Goal: Navigation & Orientation: Find specific page/section

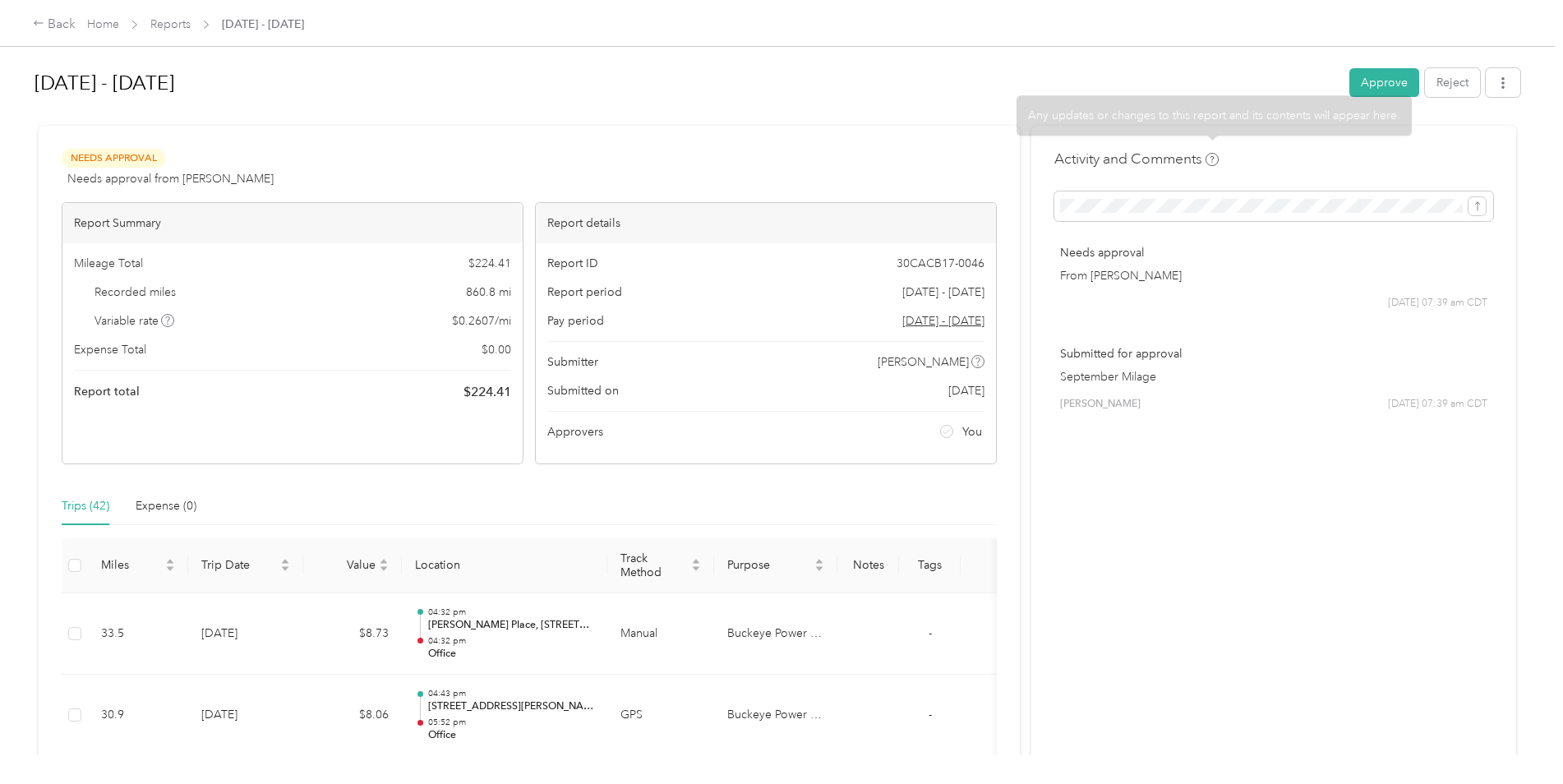
click at [1376, 69] on button "Approve" at bounding box center [1384, 82] width 70 height 29
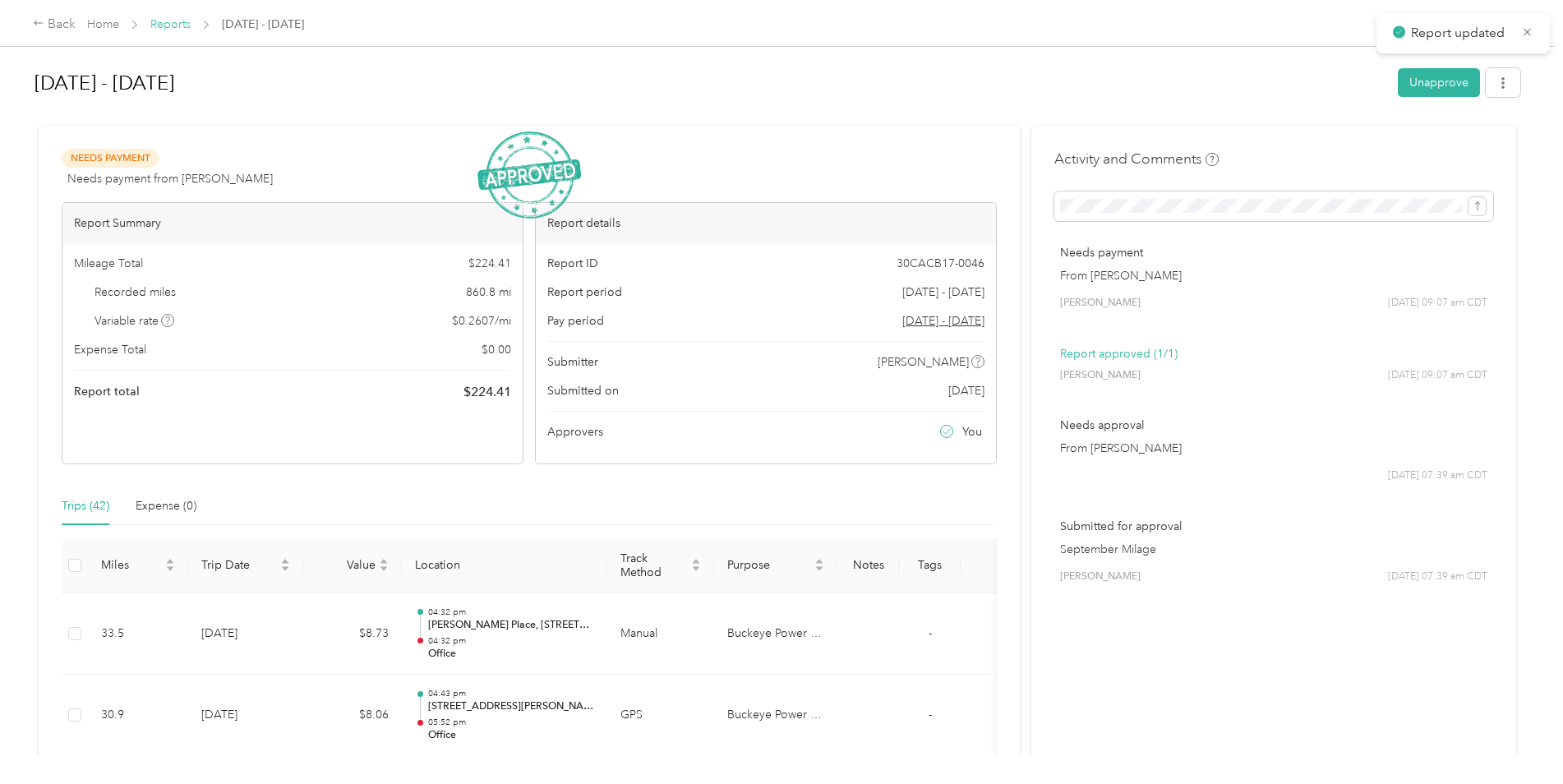
click at [159, 28] on link "Reports" at bounding box center [170, 25] width 40 height 14
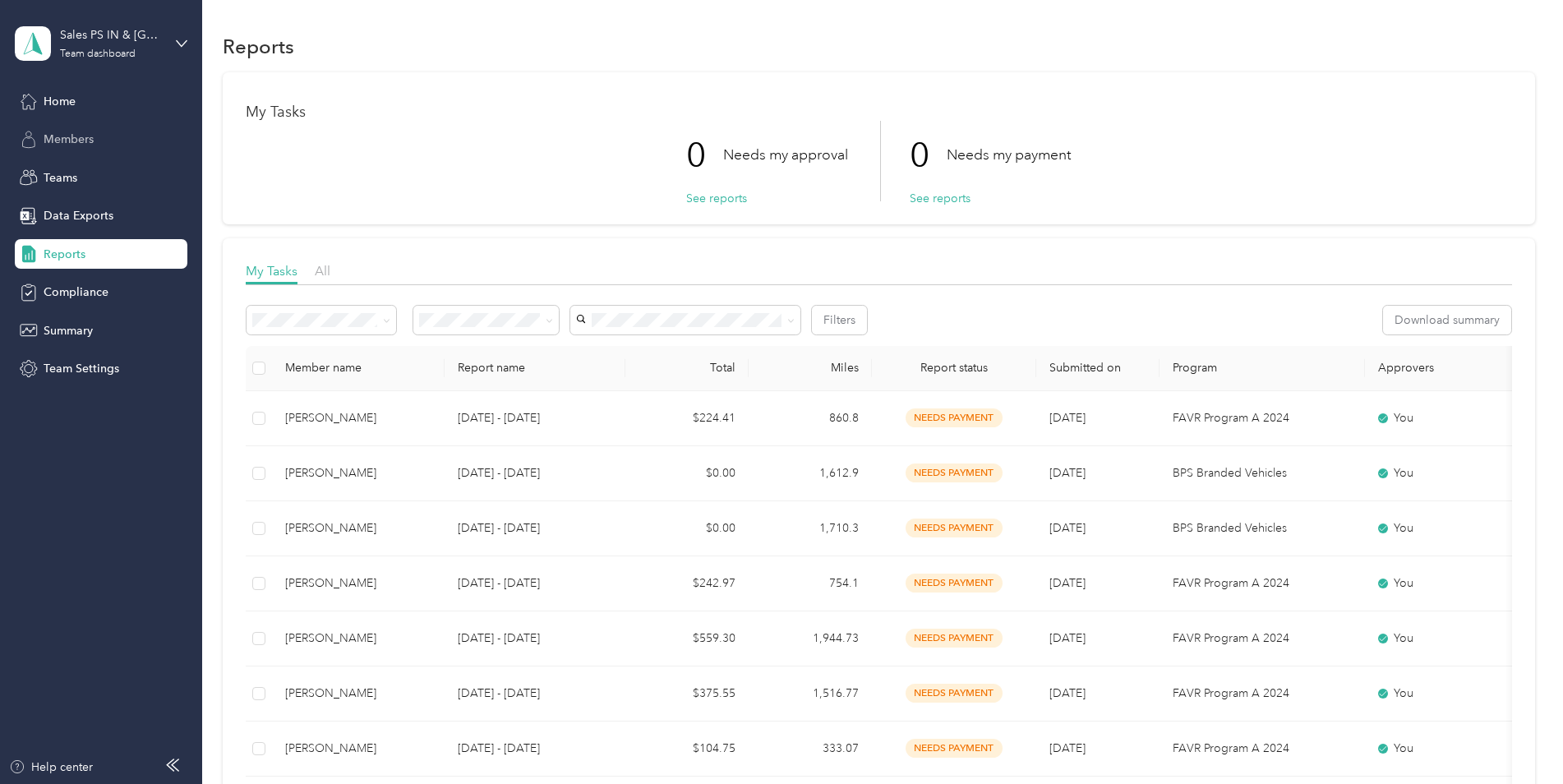
click at [79, 135] on span "Members" at bounding box center [68, 140] width 50 height 18
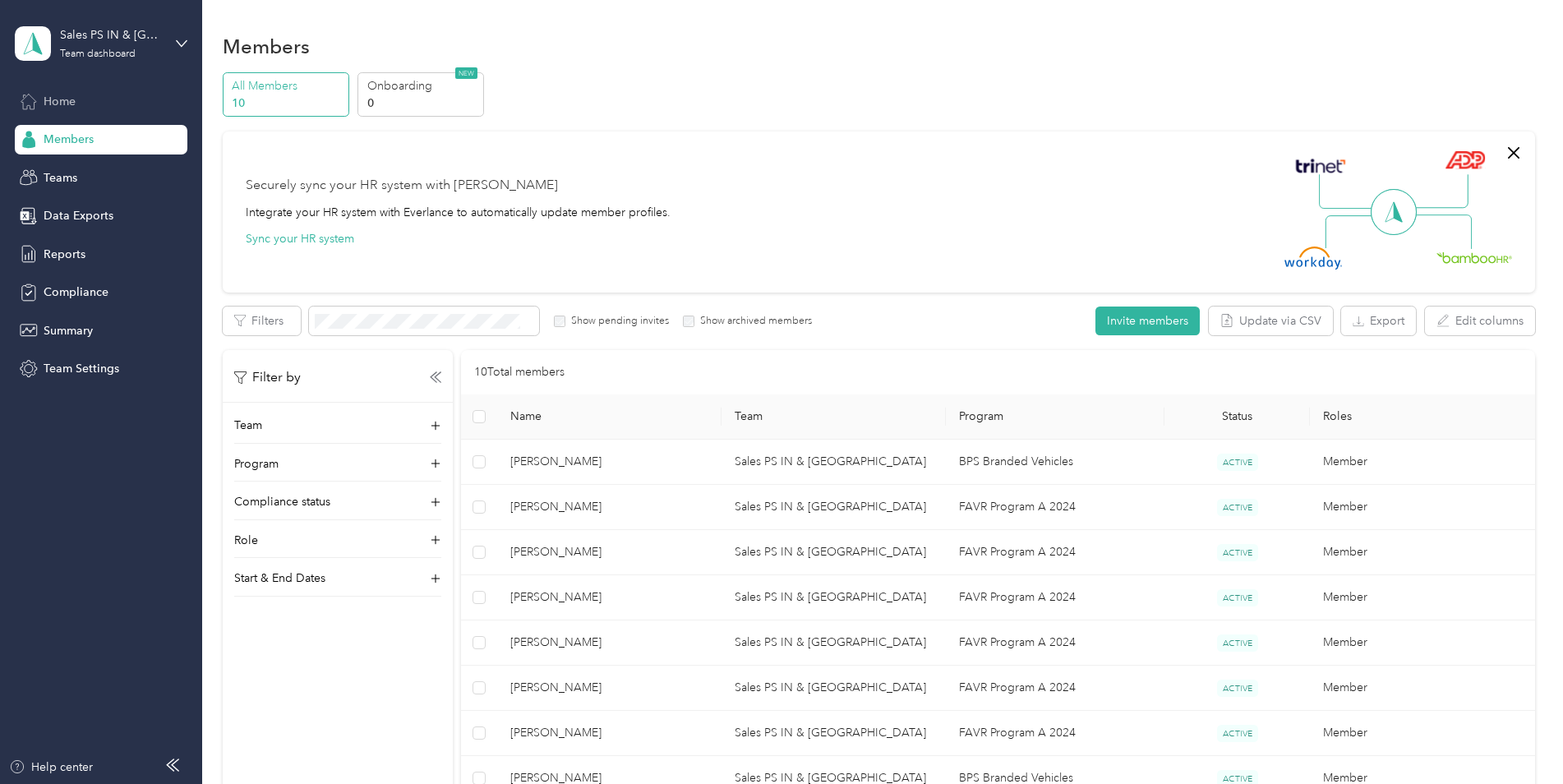
click at [60, 95] on span "Home" at bounding box center [59, 101] width 32 height 18
